Goal: Task Accomplishment & Management: Use online tool/utility

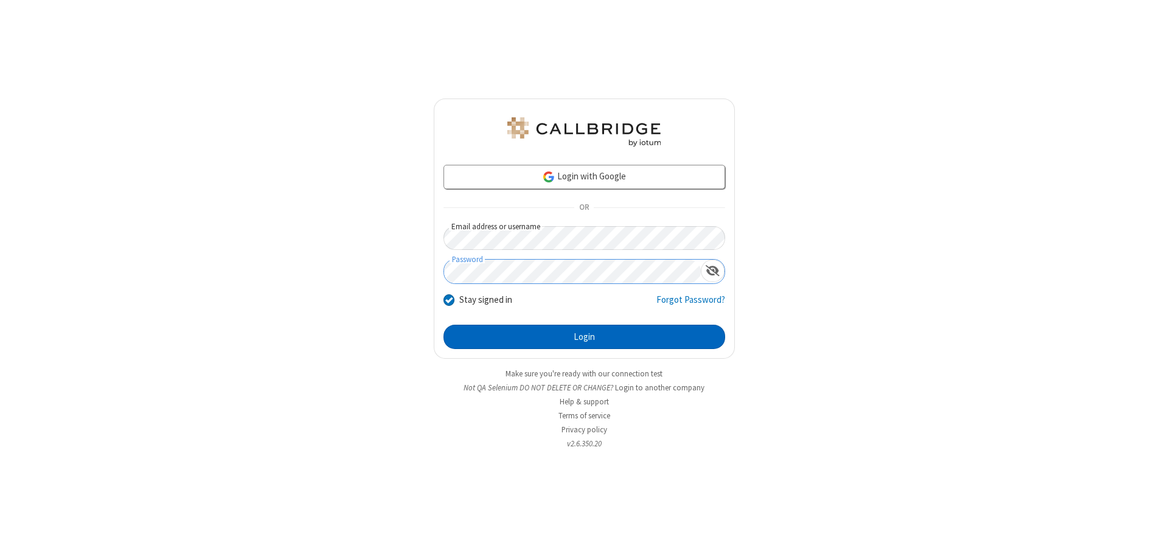
click at [584, 337] on button "Login" at bounding box center [584, 337] width 282 height 24
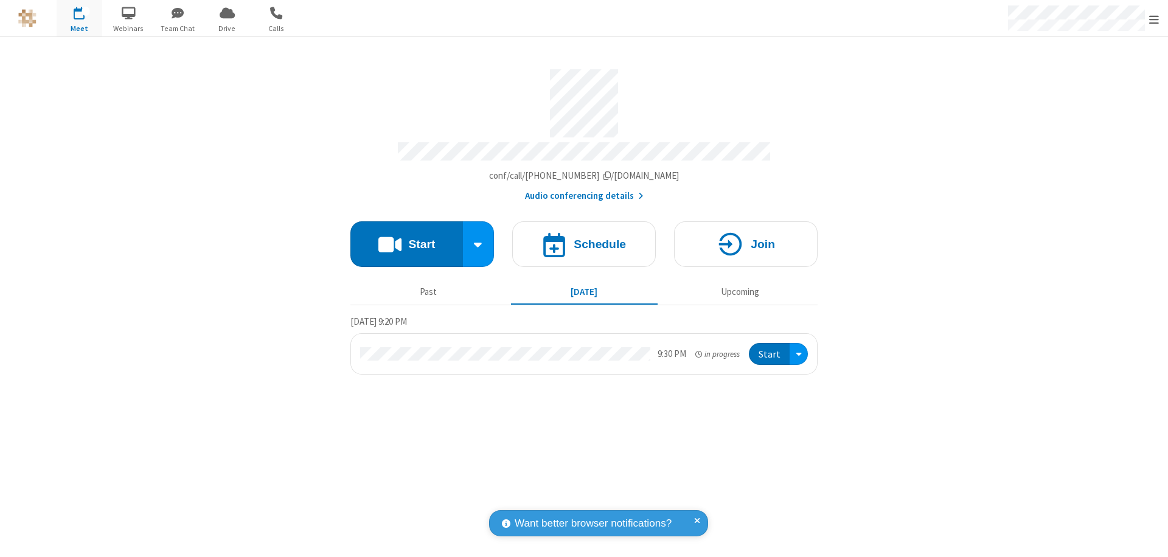
click at [406, 238] on button "Start" at bounding box center [406, 244] width 113 height 46
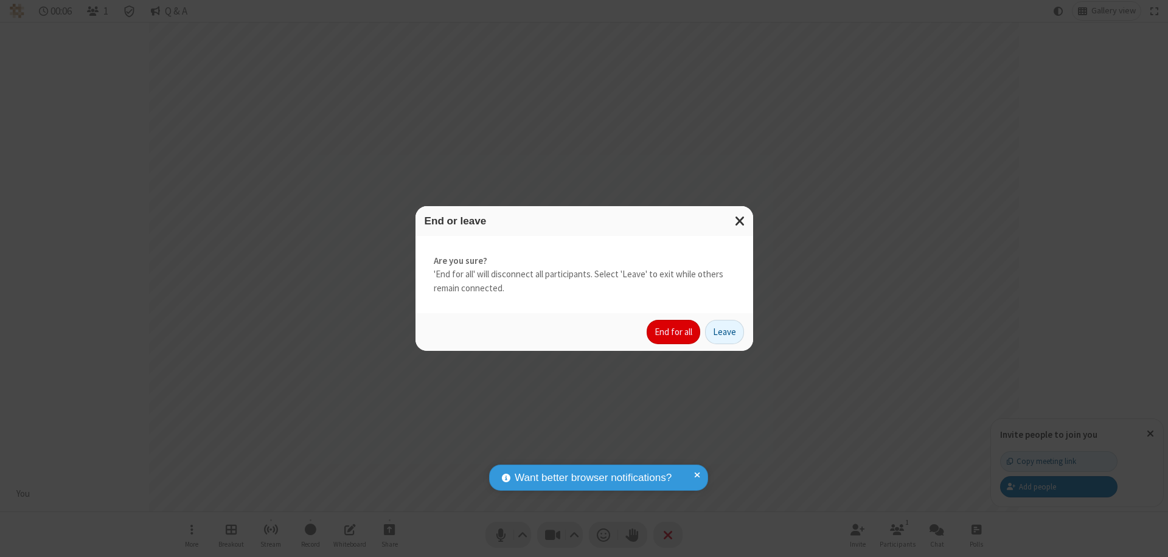
click at [674, 332] on button "End for all" at bounding box center [674, 332] width 54 height 24
